Goal: Subscribe to service/newsletter

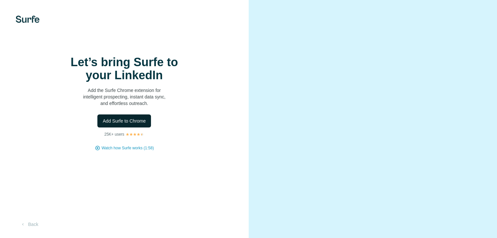
click at [138, 124] on span "Add Surfe to Chrome" at bounding box center [124, 121] width 43 height 7
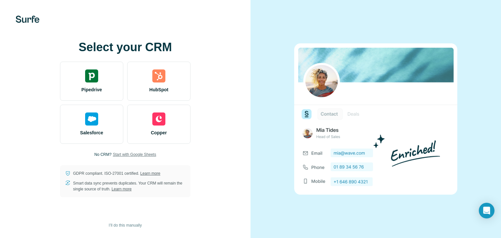
click at [123, 154] on span "Start with Google Sheets" at bounding box center [134, 155] width 43 height 6
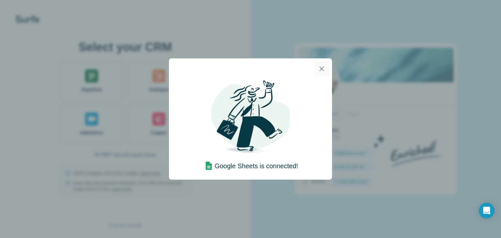
click at [325, 72] on icon "button" at bounding box center [322, 69] width 8 height 8
click at [325, 69] on icon "button" at bounding box center [322, 69] width 8 height 8
click at [322, 70] on icon "button" at bounding box center [322, 69] width 8 height 8
